Goal: Task Accomplishment & Management: Complete application form

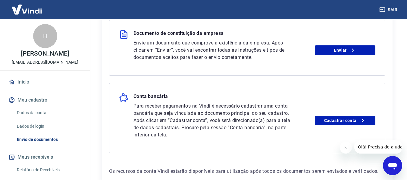
scroll to position [211, 0]
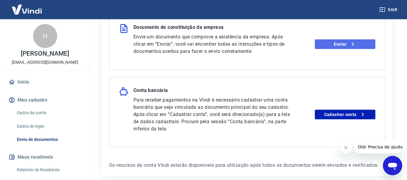
click at [341, 42] on link "Enviar" at bounding box center [345, 44] width 60 height 10
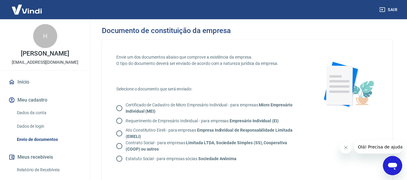
click at [121, 148] on input "Contrato Social - para empresas Limitada LTDA, Sociedade Simples (SS), Cooperat…" at bounding box center [119, 146] width 13 height 13
radio input "true"
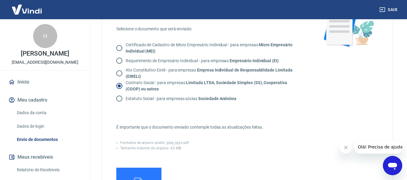
scroll to position [120, 0]
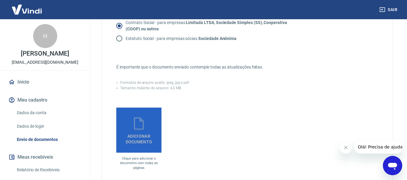
click at [145, 139] on span "Adicionar documento" at bounding box center [139, 138] width 40 height 14
click at [0, 0] on input "Adicionar documento" at bounding box center [0, 0] width 0 height 0
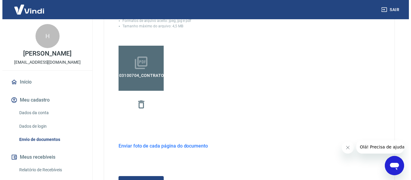
scroll to position [211, 0]
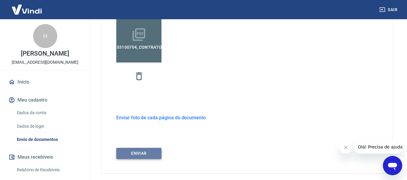
click at [157, 152] on button "ENVIAR" at bounding box center [138, 153] width 45 height 11
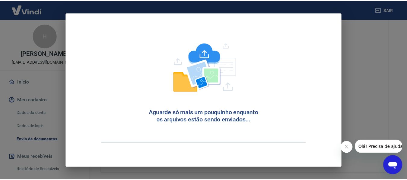
scroll to position [29, 0]
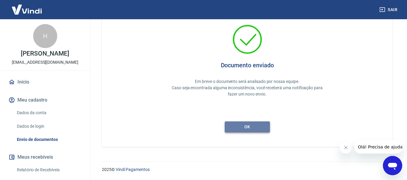
click at [256, 127] on button "ok" at bounding box center [247, 127] width 45 height 11
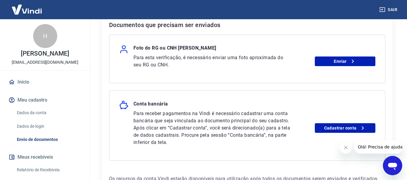
scroll to position [120, 0]
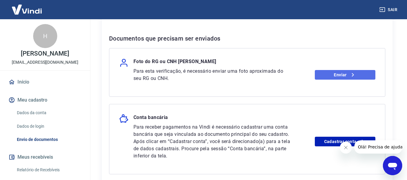
click at [347, 77] on link "Enviar" at bounding box center [345, 75] width 60 height 10
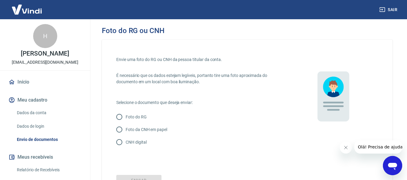
click at [119, 143] on input "CNH digital" at bounding box center [119, 142] width 13 height 13
radio input "true"
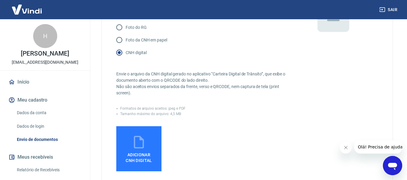
scroll to position [90, 0]
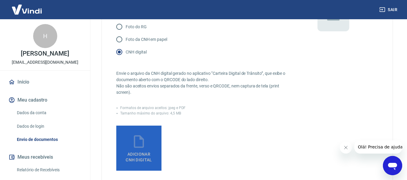
click at [143, 156] on span "Adicionar CNH Digital" at bounding box center [139, 157] width 26 height 11
click at [0, 0] on input "Adicionar CNH Digital" at bounding box center [0, 0] width 0 height 0
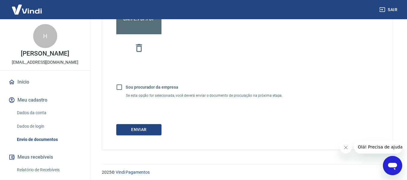
scroll to position [230, 0]
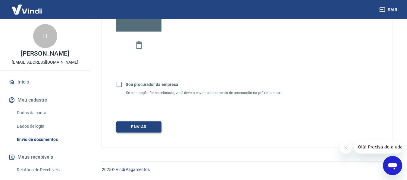
click at [142, 122] on button "Enviar" at bounding box center [138, 127] width 45 height 11
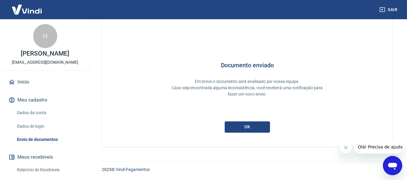
scroll to position [29, 0]
click at [256, 127] on button "ok" at bounding box center [247, 127] width 45 height 11
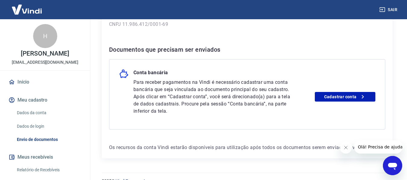
scroll to position [121, 0]
